Goal: Information Seeking & Learning: Find specific fact

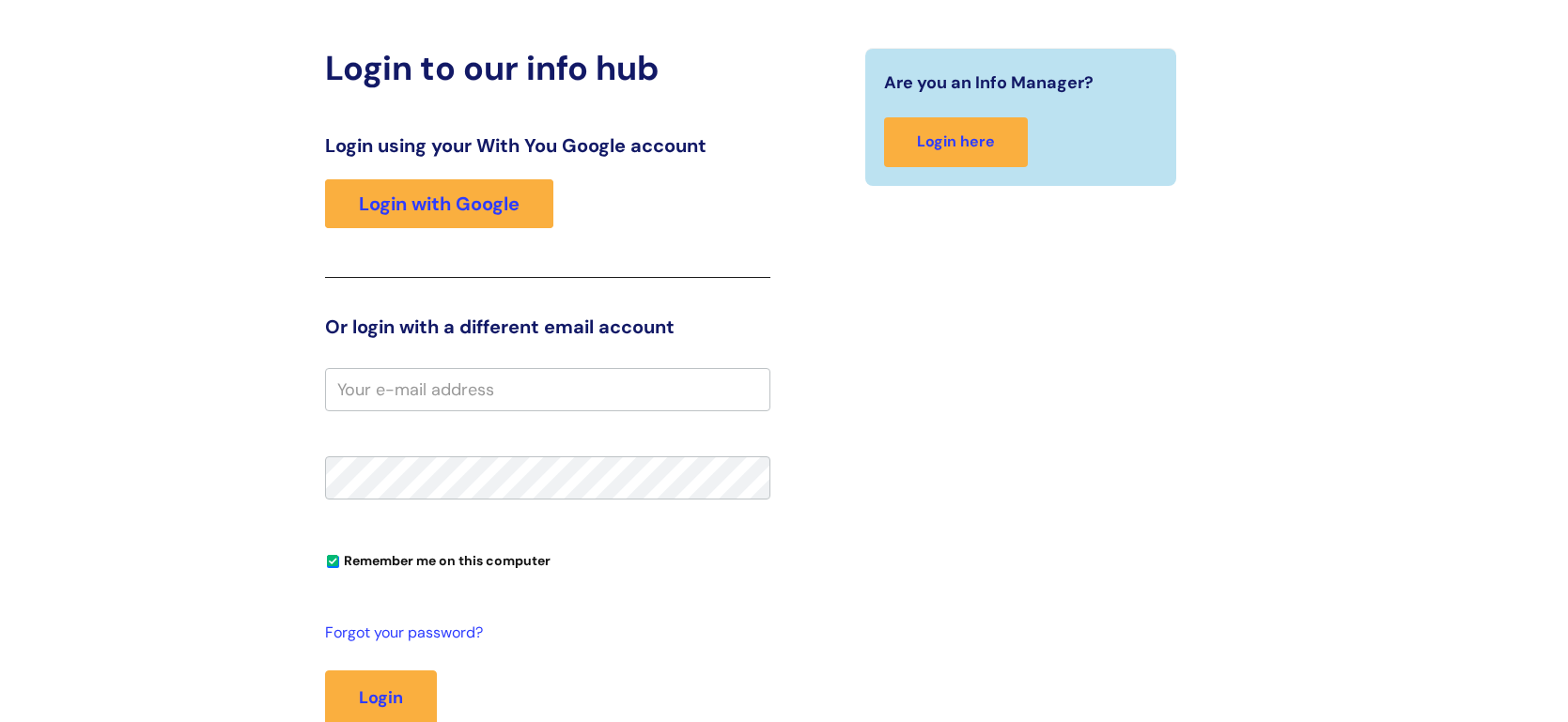
scroll to position [206, 0]
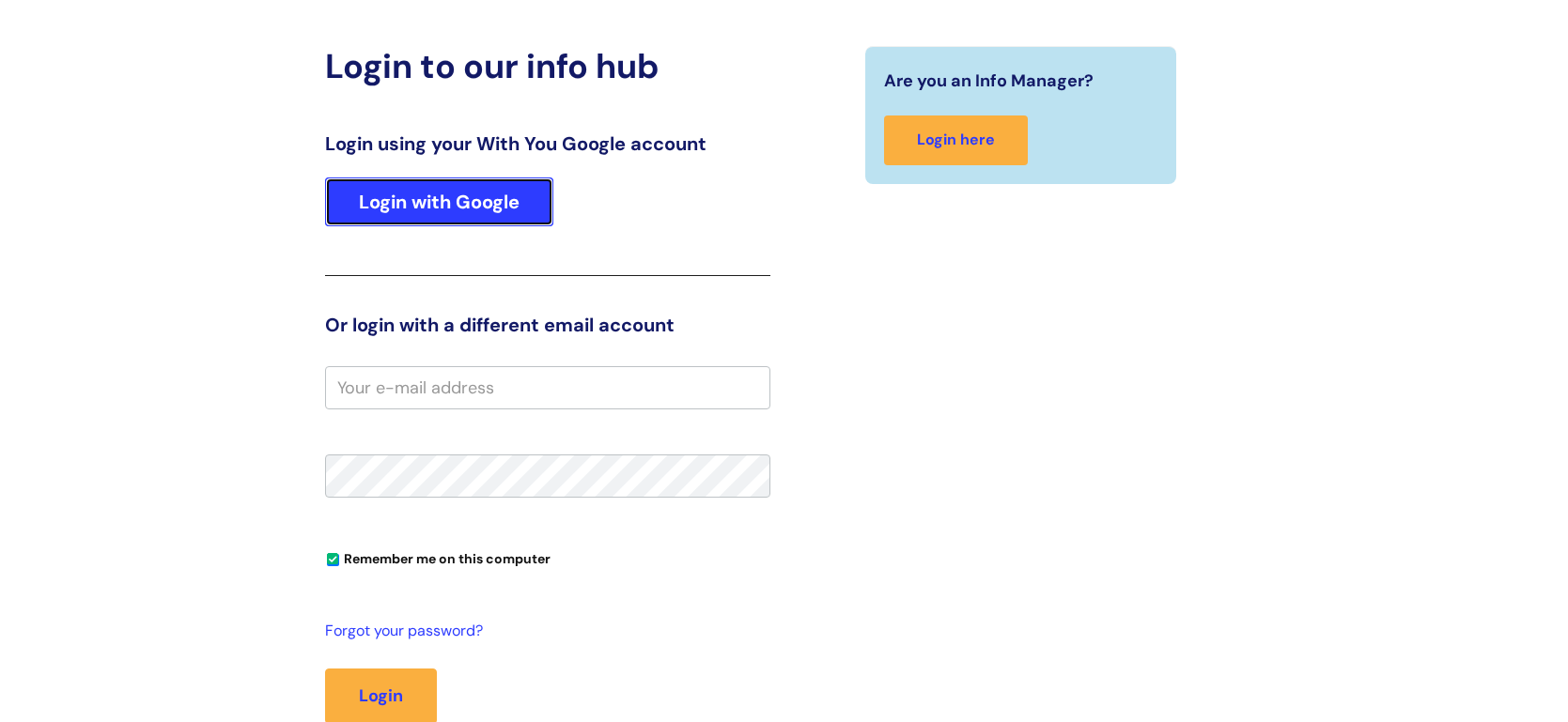
click at [517, 205] on link "Login with Google" at bounding box center [439, 202] width 228 height 49
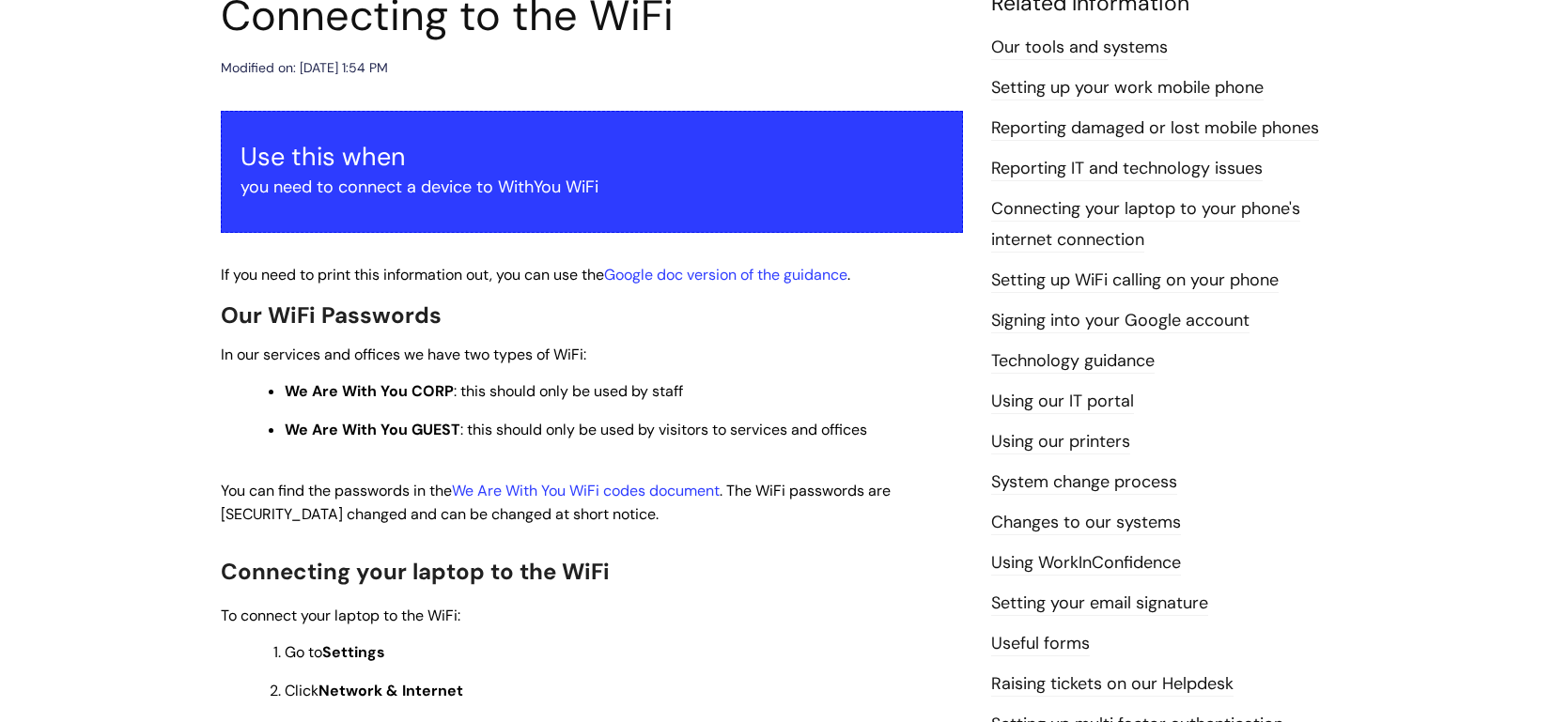
scroll to position [245, 0]
click at [687, 492] on link "We Are With You WiFi codes document" at bounding box center [586, 489] width 267 height 20
